Goal: Task Accomplishment & Management: Manage account settings

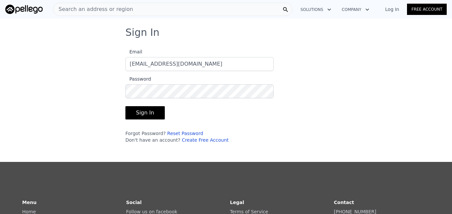
click at [147, 115] on button "Sign In" at bounding box center [145, 112] width 39 height 13
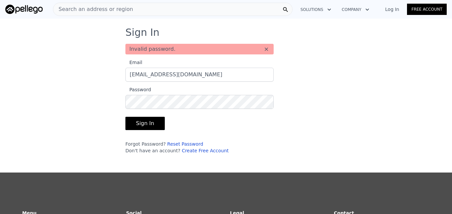
click at [142, 124] on button "Sign In" at bounding box center [145, 123] width 39 height 13
click at [93, 108] on div "Sign In Invalid password. × Email [EMAIL_ADDRESS][DOMAIN_NAME] Password Sign In…" at bounding box center [226, 92] width 452 height 132
click at [167, 144] on link "Reset Password" at bounding box center [185, 143] width 36 height 5
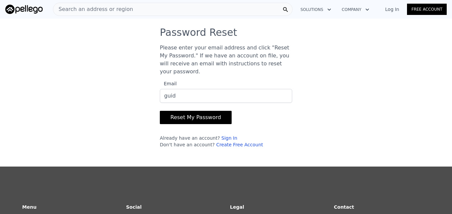
type input "[EMAIL_ADDRESS][DOMAIN_NAME]"
click at [186, 111] on button "Reset My Password" at bounding box center [196, 117] width 72 height 13
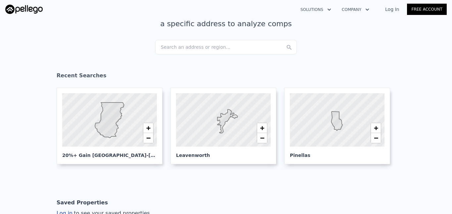
scroll to position [53, 0]
click at [114, 102] on icon at bounding box center [109, 119] width 29 height 35
click at [199, 42] on div "Search an address or region..." at bounding box center [226, 46] width 142 height 15
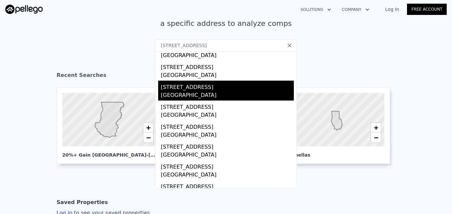
scroll to position [78, 0]
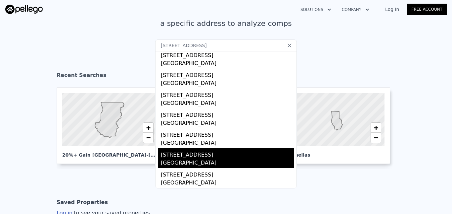
type input "[STREET_ADDRESS]"
click at [221, 157] on div "[STREET_ADDRESS]" at bounding box center [227, 153] width 133 height 11
